Goal: Transaction & Acquisition: Purchase product/service

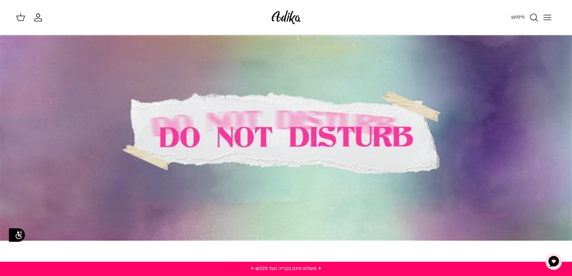
click at [548, 17] on line "Toggle menu" at bounding box center [547, 17] width 7 height 0
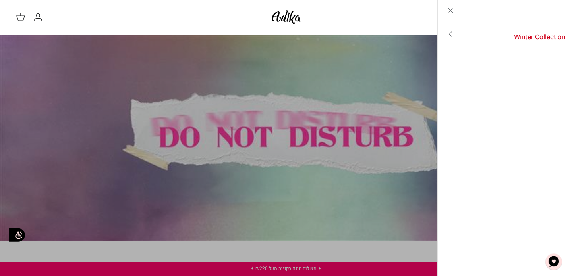
click at [450, 35] on icon "Toggle menu" at bounding box center [451, 34] width 10 height 10
click at [446, 10] on icon "Close" at bounding box center [451, 11] width 10 height 10
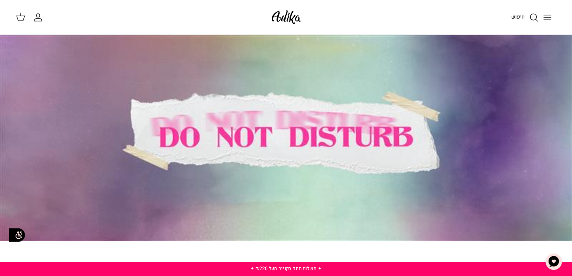
click at [517, 17] on span "חיפוש" at bounding box center [518, 17] width 14 height 8
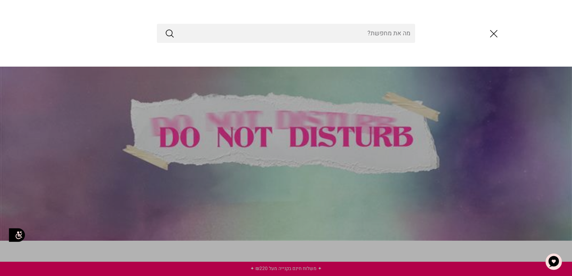
click at [495, 34] on icon "סגור" at bounding box center [494, 34] width 14 height 14
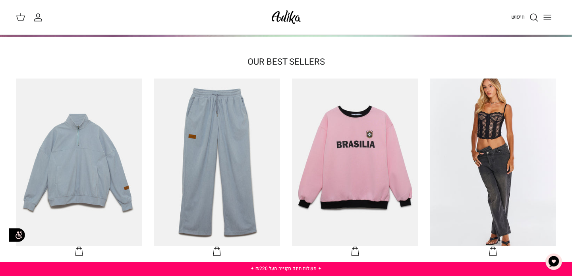
scroll to position [304, 0]
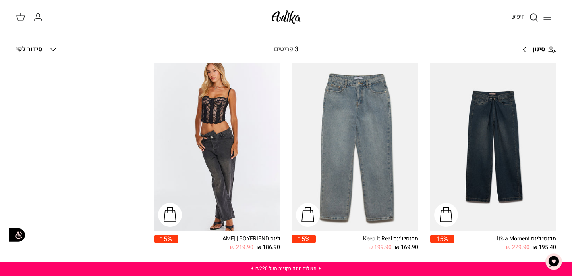
scroll to position [54, 0]
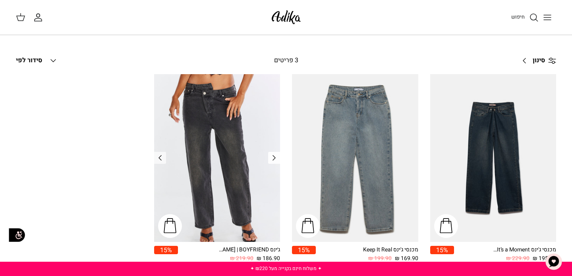
click at [273, 159] on polyline "Previous" at bounding box center [274, 158] width 2 height 5
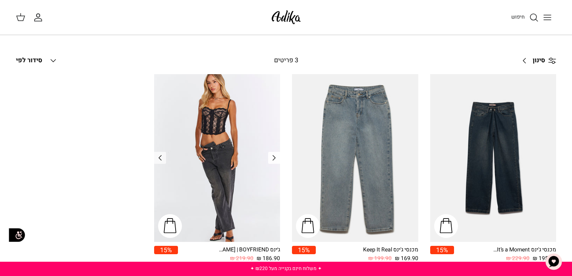
click at [273, 159] on polyline "Previous" at bounding box center [274, 158] width 2 height 5
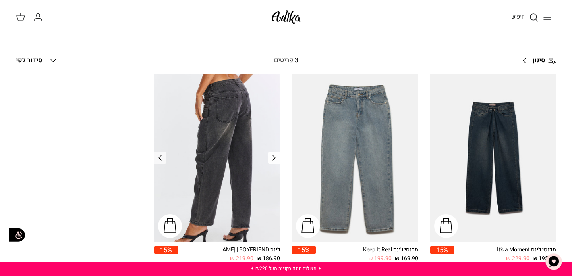
click at [274, 159] on polyline "Previous" at bounding box center [274, 158] width 2 height 5
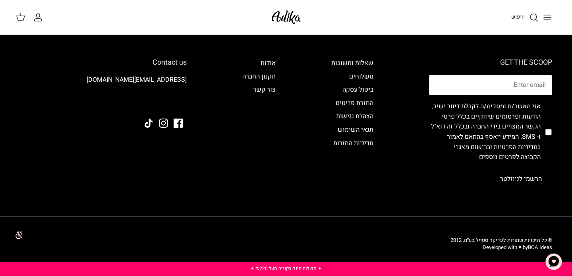
scroll to position [0, 0]
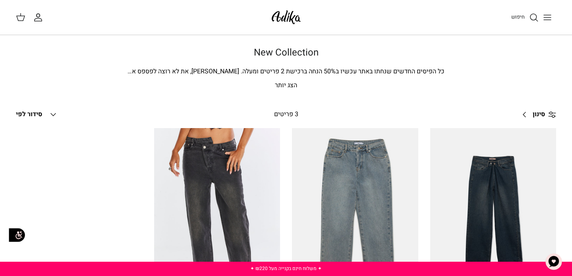
click at [40, 19] on icon "החשבון שלי" at bounding box center [38, 18] width 10 height 10
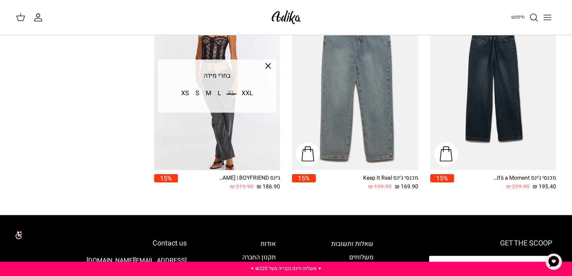
scroll to position [123, 0]
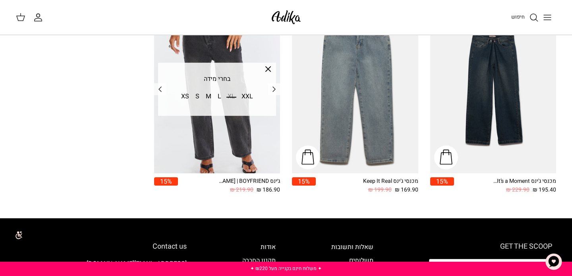
click at [205, 111] on div "XS S M L XL XXL" at bounding box center [217, 103] width 116 height 24
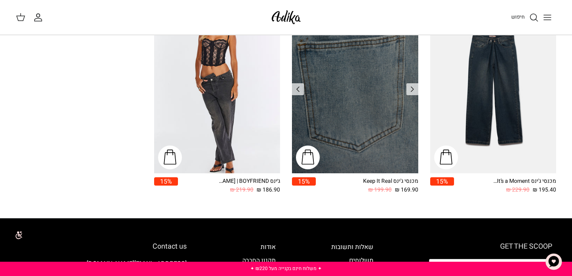
click at [344, 126] on img "מכנסי ג'ינס Keep It Real" at bounding box center [355, 90] width 126 height 168
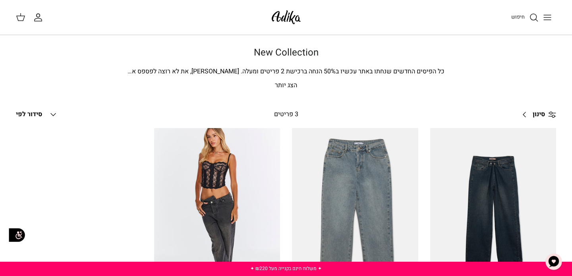
scroll to position [0, 0]
click at [518, 16] on span "חיפוש" at bounding box center [518, 17] width 14 height 8
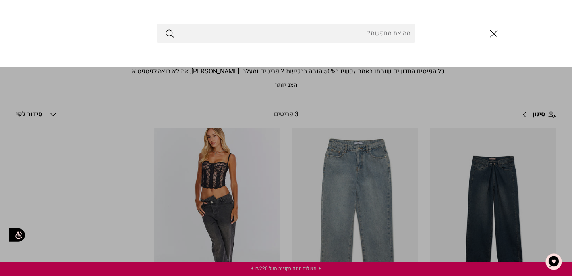
click at [492, 34] on line "סגור" at bounding box center [493, 34] width 7 height 7
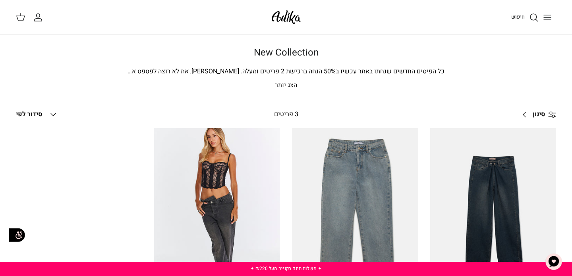
click at [548, 17] on line "Toggle menu" at bounding box center [547, 17] width 7 height 0
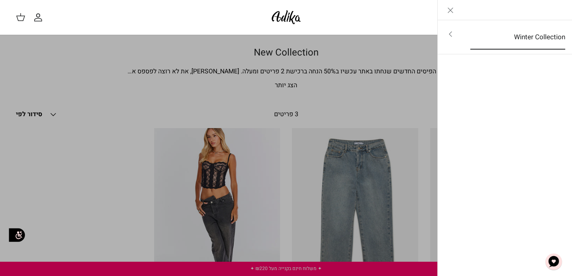
click at [530, 33] on link "Winter Collection" at bounding box center [517, 37] width 109 height 25
click at [530, 33] on link "לכל הפריטים" at bounding box center [505, 35] width 127 height 20
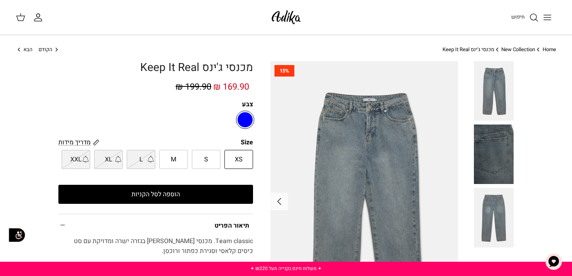
scroll to position [1, 0]
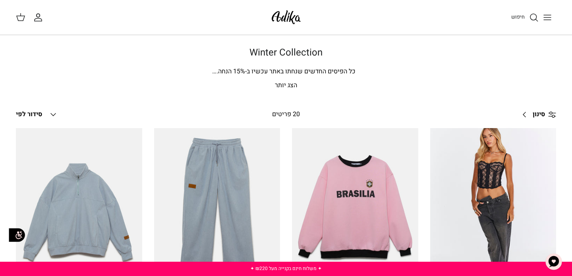
click at [21, 16] on icon at bounding box center [21, 17] width 10 height 10
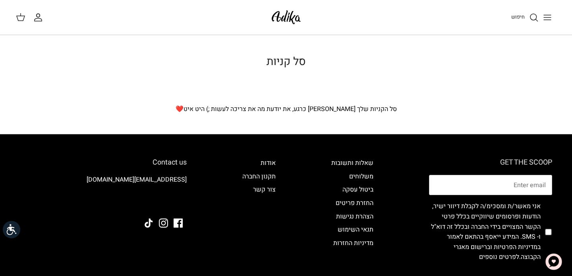
click at [39, 18] on icon "החשבון שלי" at bounding box center [38, 19] width 7 height 3
